Goal: Task Accomplishment & Management: Manage account settings

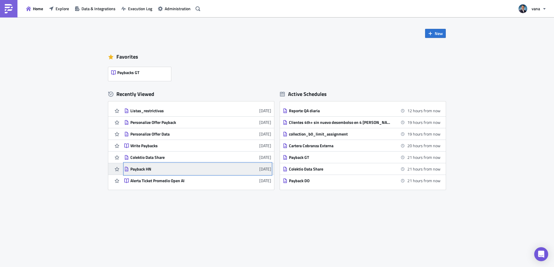
click at [145, 169] on div "Payback HN" at bounding box center [181, 168] width 102 height 5
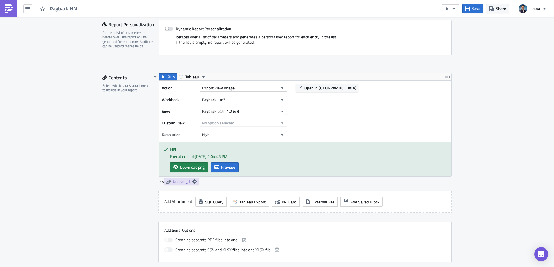
scroll to position [151, 0]
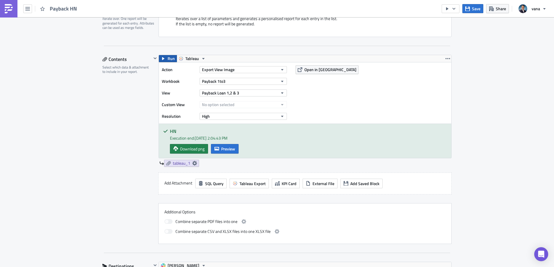
click at [167, 58] on button "Run" at bounding box center [168, 58] width 18 height 7
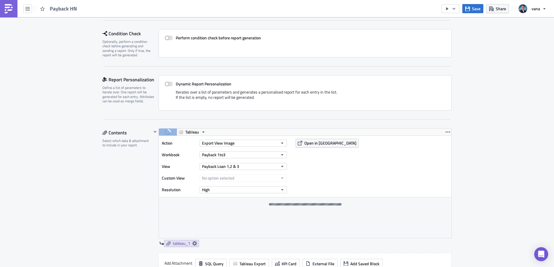
scroll to position [0, 0]
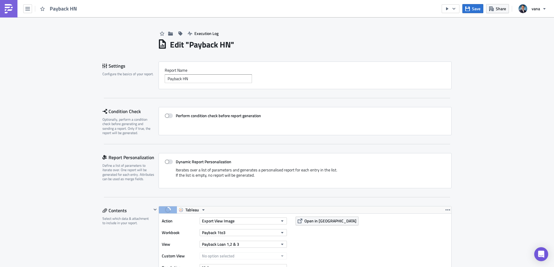
click at [63, 14] on div "Payback HN" at bounding box center [40, 8] width 80 height 17
click at [29, 9] on icon "button" at bounding box center [27, 8] width 5 height 5
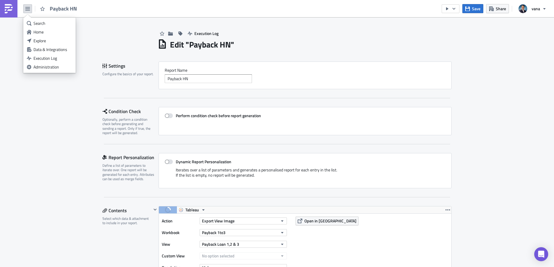
click at [7, 9] on img at bounding box center [8, 8] width 9 height 9
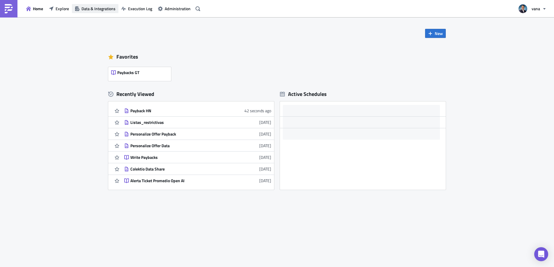
click at [94, 5] on button "Data & Integrations" at bounding box center [95, 8] width 47 height 9
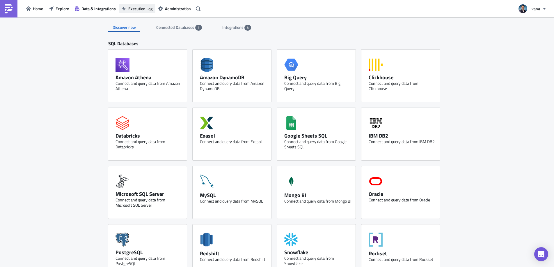
click at [128, 10] on button "Execution Log" at bounding box center [137, 8] width 37 height 9
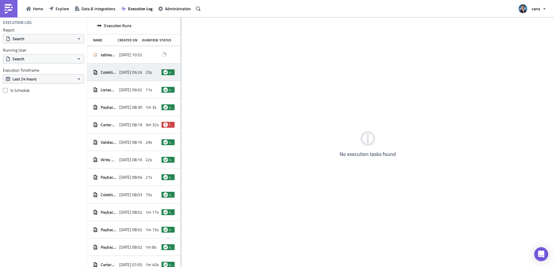
click at [107, 74] on span "Colektio Data Share" at bounding box center [109, 72] width 16 height 5
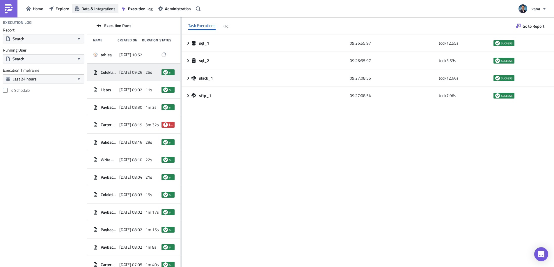
click at [107, 6] on span "Data & Integrations" at bounding box center [99, 9] width 34 height 6
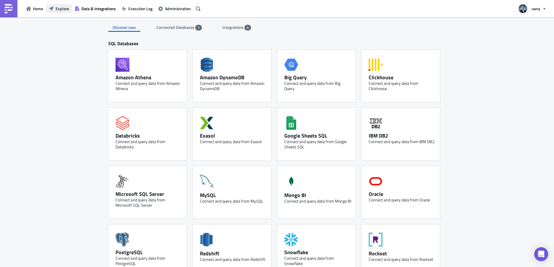
click at [60, 8] on span "Explore" at bounding box center [62, 9] width 13 height 6
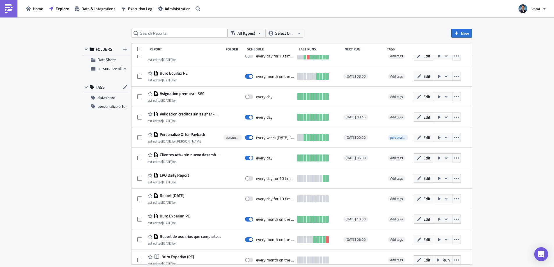
scroll to position [153, 0]
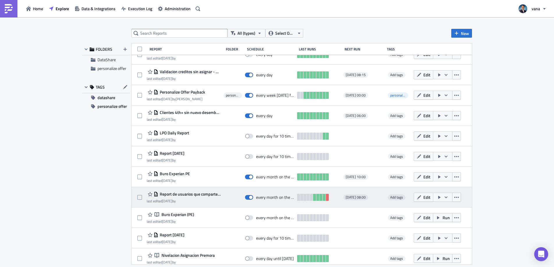
click at [186, 194] on span "Report de usuarios que comparten 4 ad_id" at bounding box center [189, 193] width 62 height 5
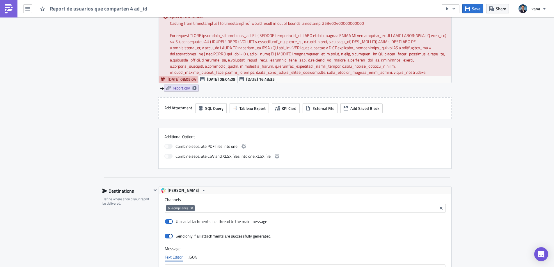
scroll to position [376, 0]
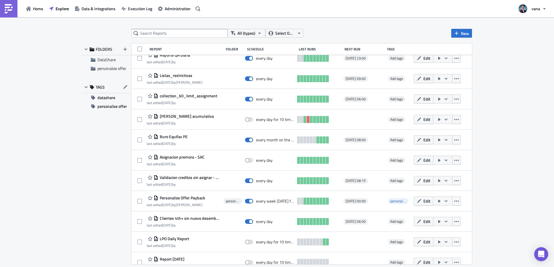
scroll to position [63, 0]
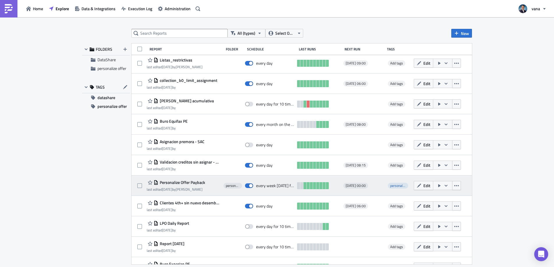
click at [192, 183] on span "Personalize Offer Payback" at bounding box center [181, 182] width 47 height 5
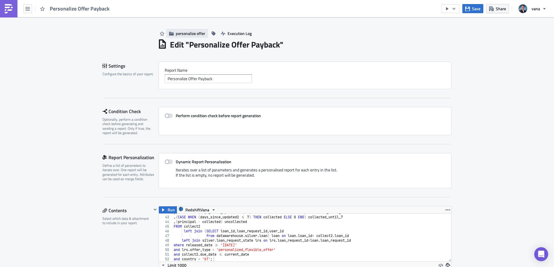
click at [195, 32] on span "personalize offer" at bounding box center [190, 33] width 29 height 6
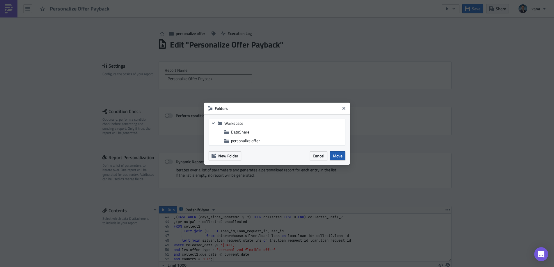
click at [325, 155] on button "Cancel" at bounding box center [318, 155] width 17 height 9
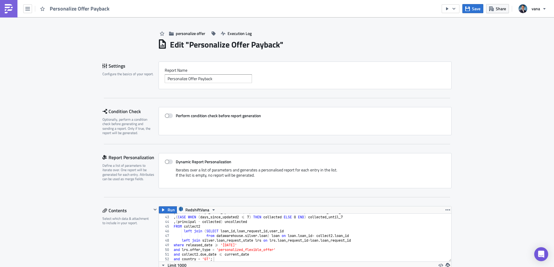
click at [319, 154] on div "Dynamic Report Personalization Iterates over a list of parameters and generates…" at bounding box center [305, 170] width 293 height 35
click at [27, 13] on button "button" at bounding box center [27, 8] width 9 height 9
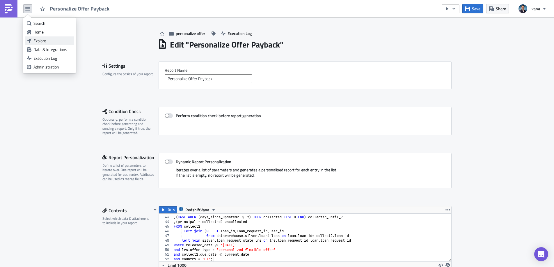
click at [41, 43] on div "Explore" at bounding box center [52, 41] width 39 height 6
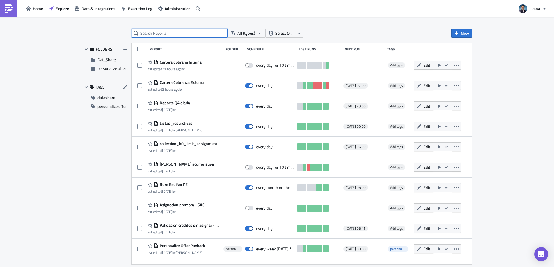
click at [176, 33] on input "text" at bounding box center [180, 33] width 96 height 9
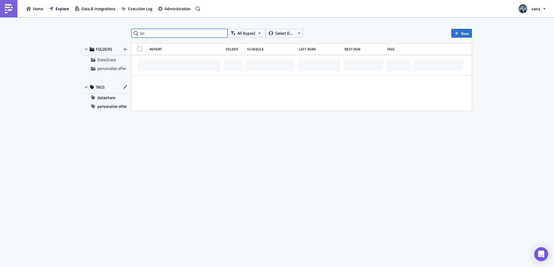
type input "k"
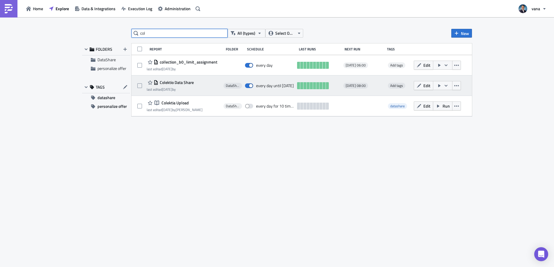
type input "col"
click at [178, 82] on span "Colektio Data Share" at bounding box center [176, 82] width 36 height 5
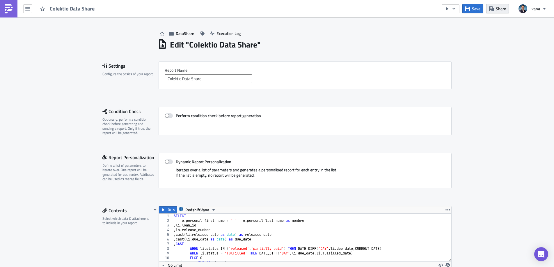
click at [499, 8] on span "Share" at bounding box center [501, 9] width 10 height 6
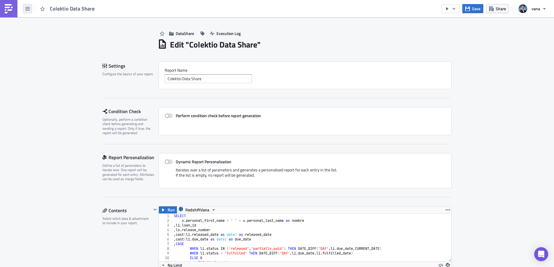
click at [27, 12] on button "button" at bounding box center [27, 8] width 9 height 9
click at [29, 13] on button "button" at bounding box center [27, 8] width 9 height 9
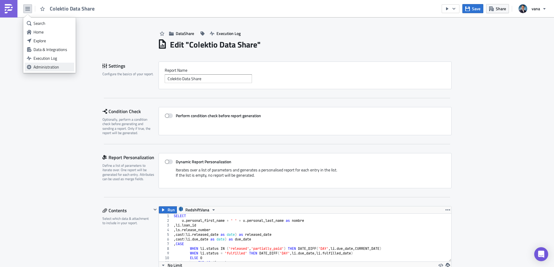
click at [32, 68] on link "Administration" at bounding box center [49, 67] width 49 height 9
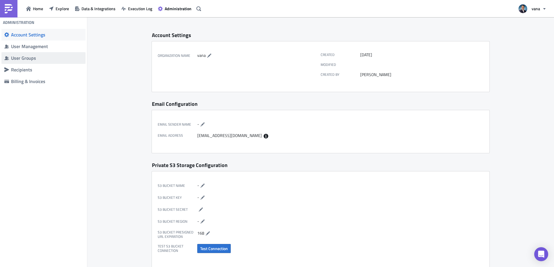
click at [23, 57] on div "User Groups" at bounding box center [47, 58] width 72 height 6
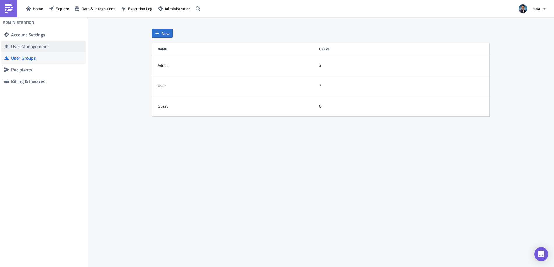
click at [26, 47] on div "User Management" at bounding box center [47, 46] width 72 height 6
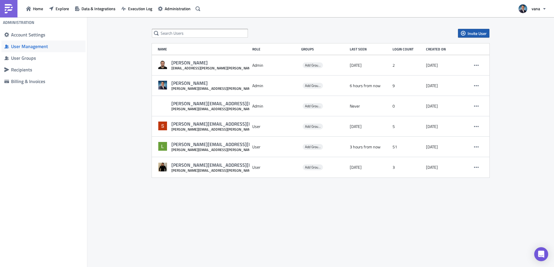
click at [478, 32] on span "Invite User" at bounding box center [477, 33] width 19 height 6
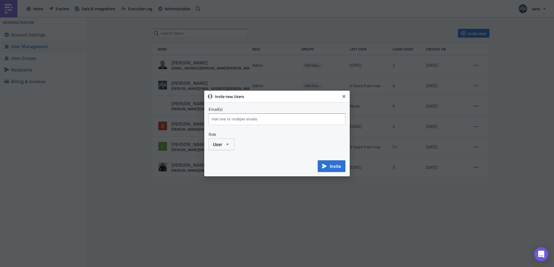
click at [243, 120] on input at bounding box center [277, 119] width 135 height 9
paste input "diana.molina@vana.gt"
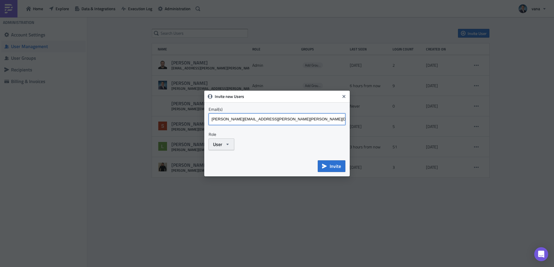
type input "diana.molina@vana.gt"
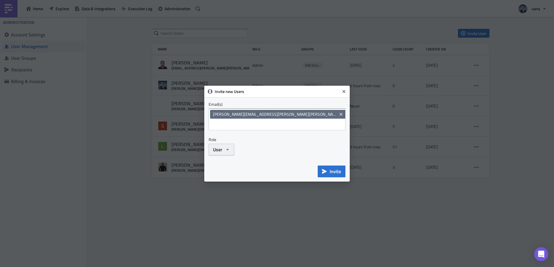
click at [228, 147] on icon "button" at bounding box center [227, 149] width 5 height 5
click at [269, 150] on div "User Admin User Guest" at bounding box center [277, 150] width 137 height 12
click at [215, 146] on span "User" at bounding box center [217, 149] width 9 height 7
click at [204, 159] on div "Admin" at bounding box center [207, 160] width 45 height 6
click at [333, 168] on span "Invite" at bounding box center [335, 171] width 11 height 7
